Goal: Transaction & Acquisition: Register for event/course

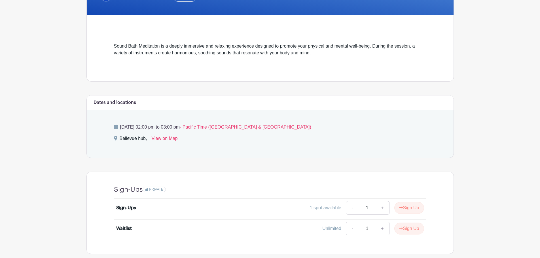
scroll to position [142, 0]
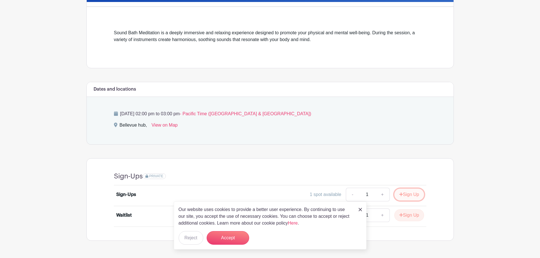
click at [403, 196] on button "Sign Up" at bounding box center [409, 195] width 30 height 12
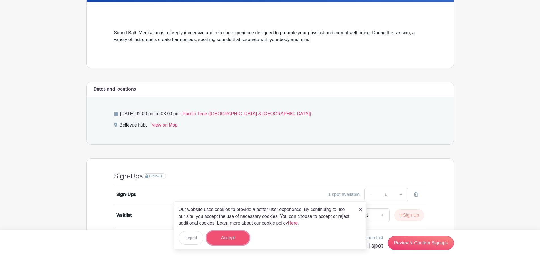
click at [232, 239] on button "Accept" at bounding box center [228, 238] width 43 height 14
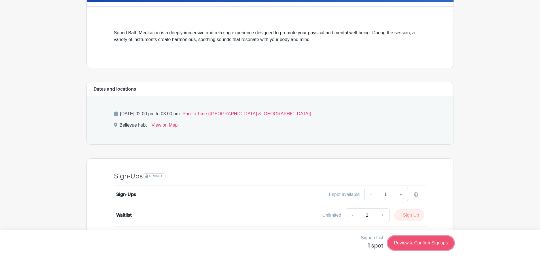
click at [413, 243] on link "Review & Confirm Signups" at bounding box center [421, 243] width 66 height 14
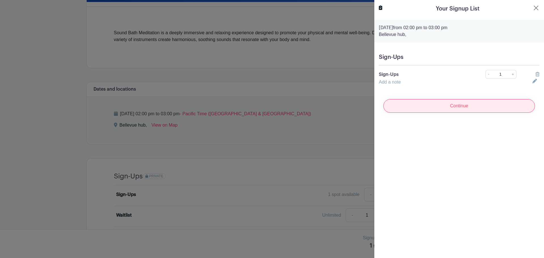
click at [450, 110] on input "Continue" at bounding box center [460, 106] width 152 height 14
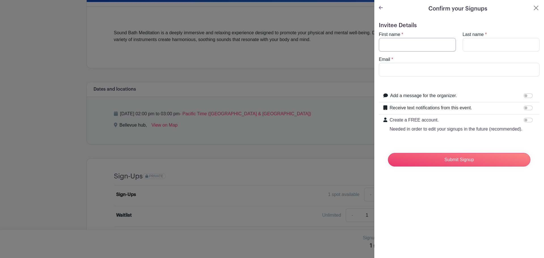
click at [411, 42] on input "First name" at bounding box center [417, 45] width 77 height 14
type input "Swathi"
type input "[PERSON_NAME]"
click at [396, 64] on input "Email" at bounding box center [459, 70] width 161 height 14
type input "[EMAIL_ADDRESS][DOMAIN_NAME]"
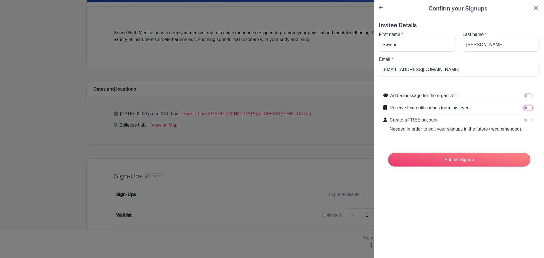
click at [526, 110] on input "Receive text notifications from this event." at bounding box center [528, 108] width 9 height 5
checkbox input "true"
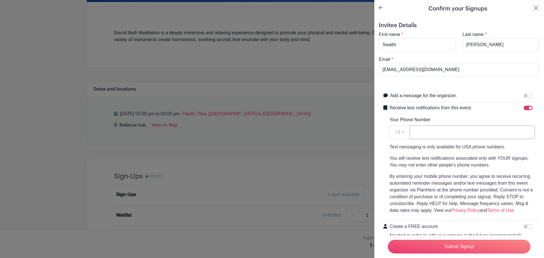
click at [483, 130] on input "Your Phone Number" at bounding box center [472, 133] width 125 height 14
type input "2403444456"
click at [437, 241] on input "Submit Signup" at bounding box center [459, 247] width 143 height 14
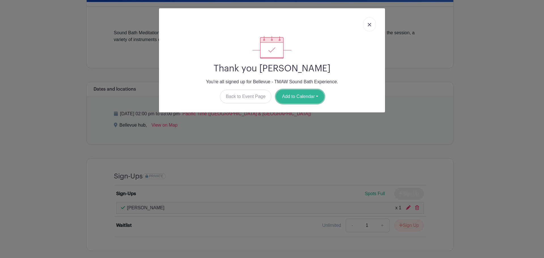
click at [300, 96] on button "Add to Calendar" at bounding box center [300, 97] width 48 height 14
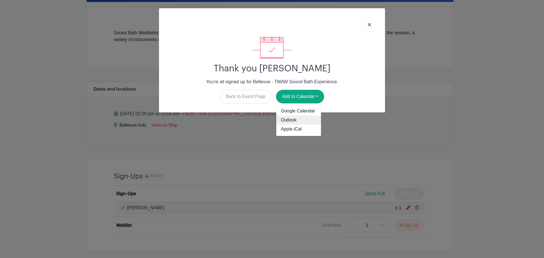
click at [298, 119] on link "Outlook" at bounding box center [298, 120] width 45 height 9
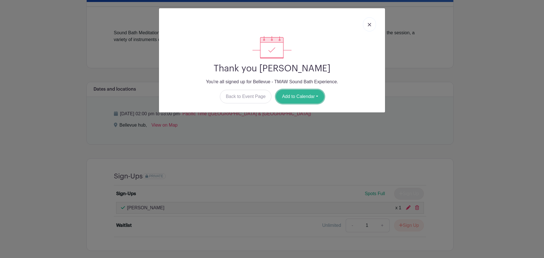
click at [291, 92] on button "Add to Calendar" at bounding box center [300, 97] width 48 height 14
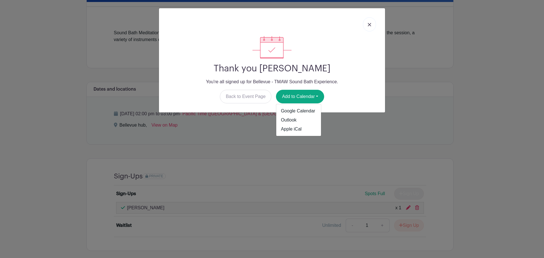
click at [374, 28] on link at bounding box center [369, 24] width 13 height 14
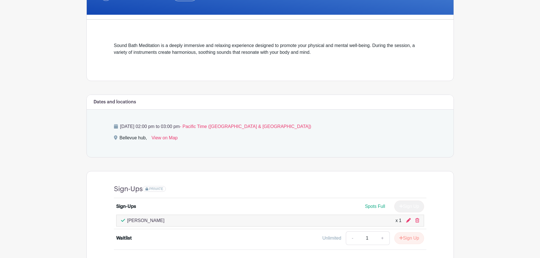
scroll to position [170, 0]
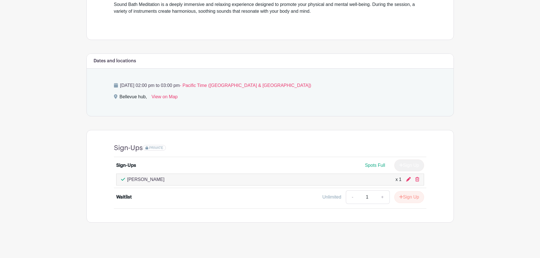
click at [168, 227] on main "Log In Sign Up for Free Life@Chewy's Events Bellevue - TMAW Sound Bath Experien…" at bounding box center [270, 44] width 540 height 428
